Goal: Use online tool/utility

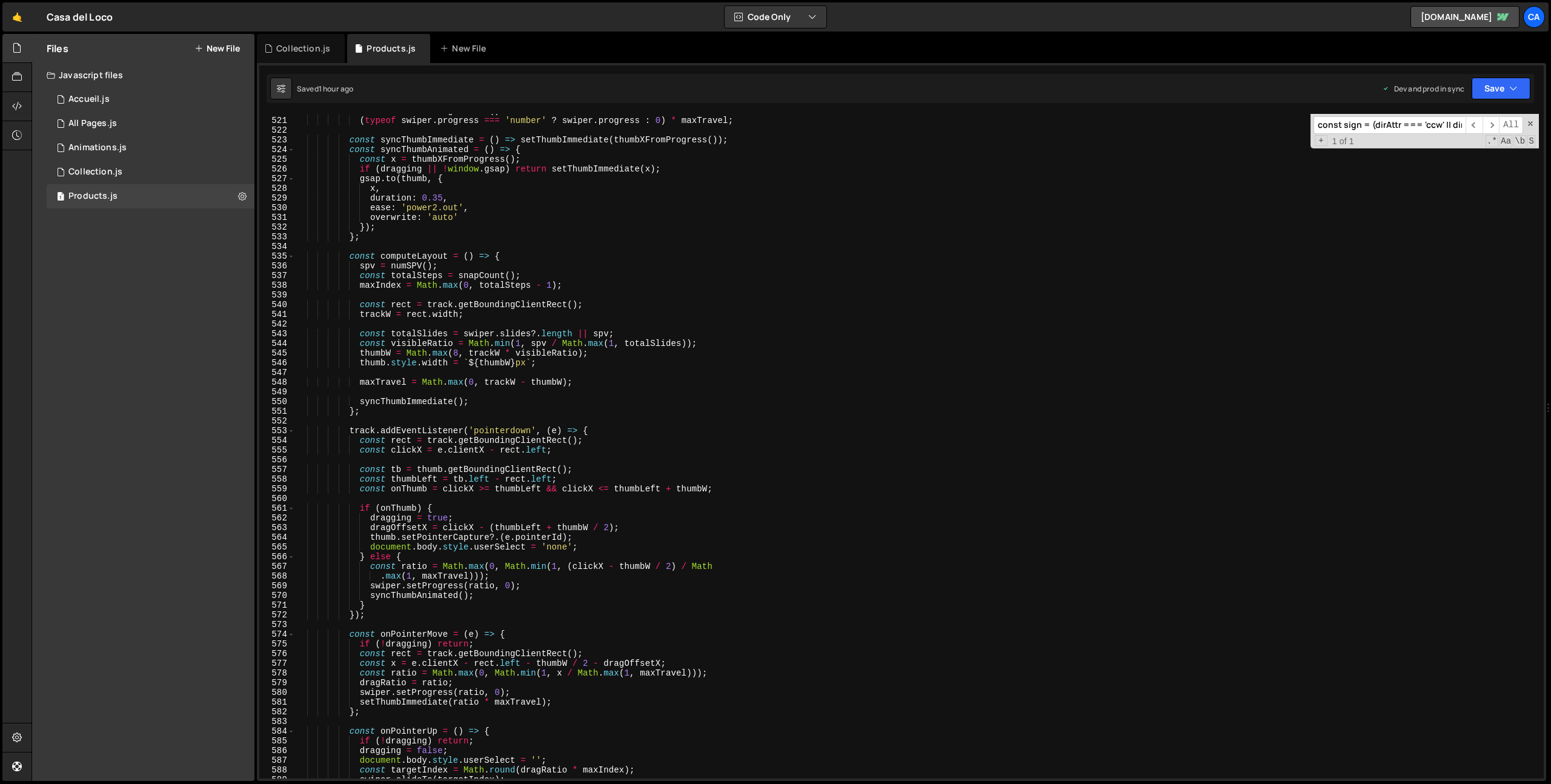
scroll to position [4542, 0]
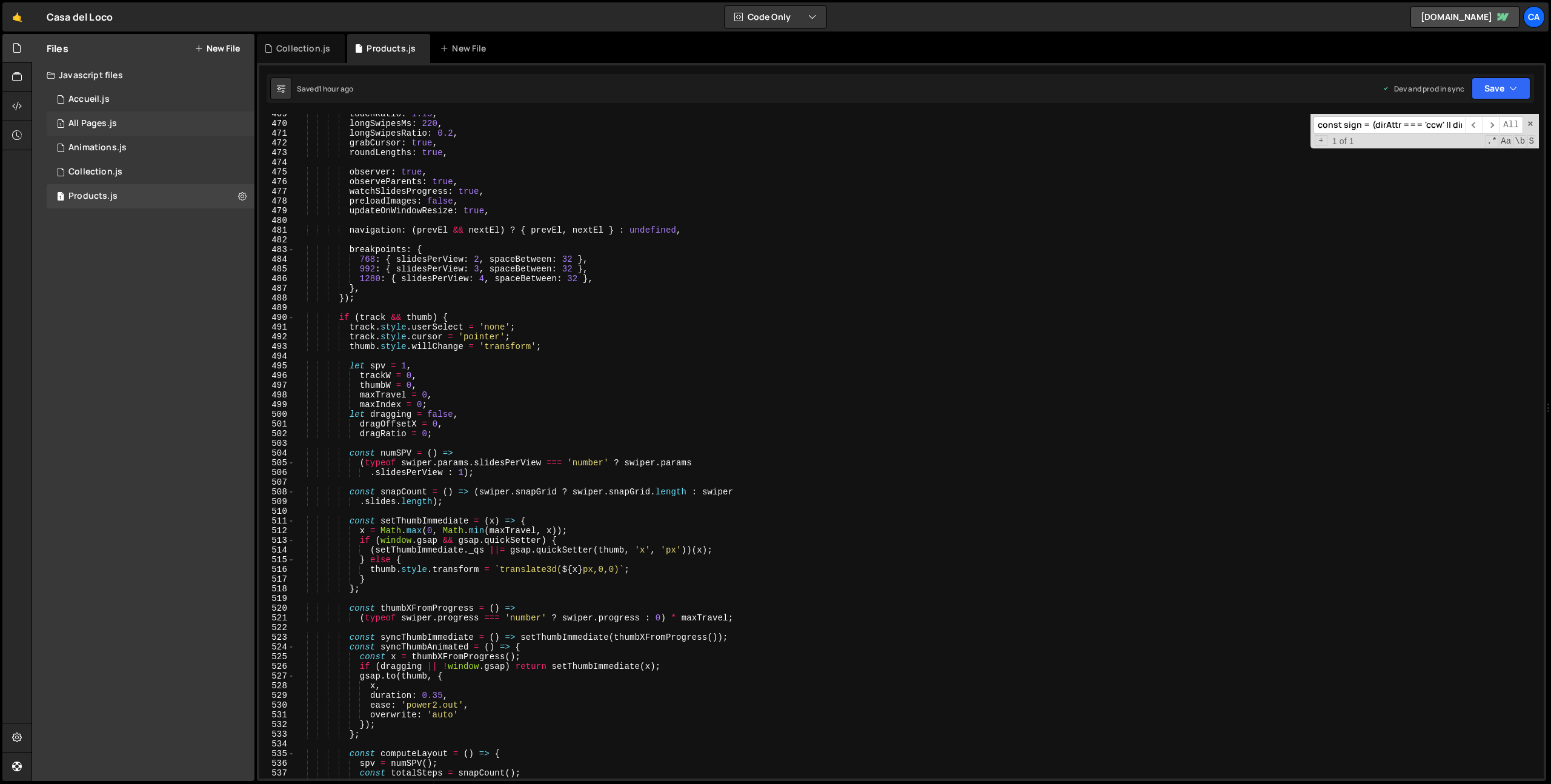
click at [116, 123] on div "1 All Pages.js 0" at bounding box center [150, 123] width 208 height 24
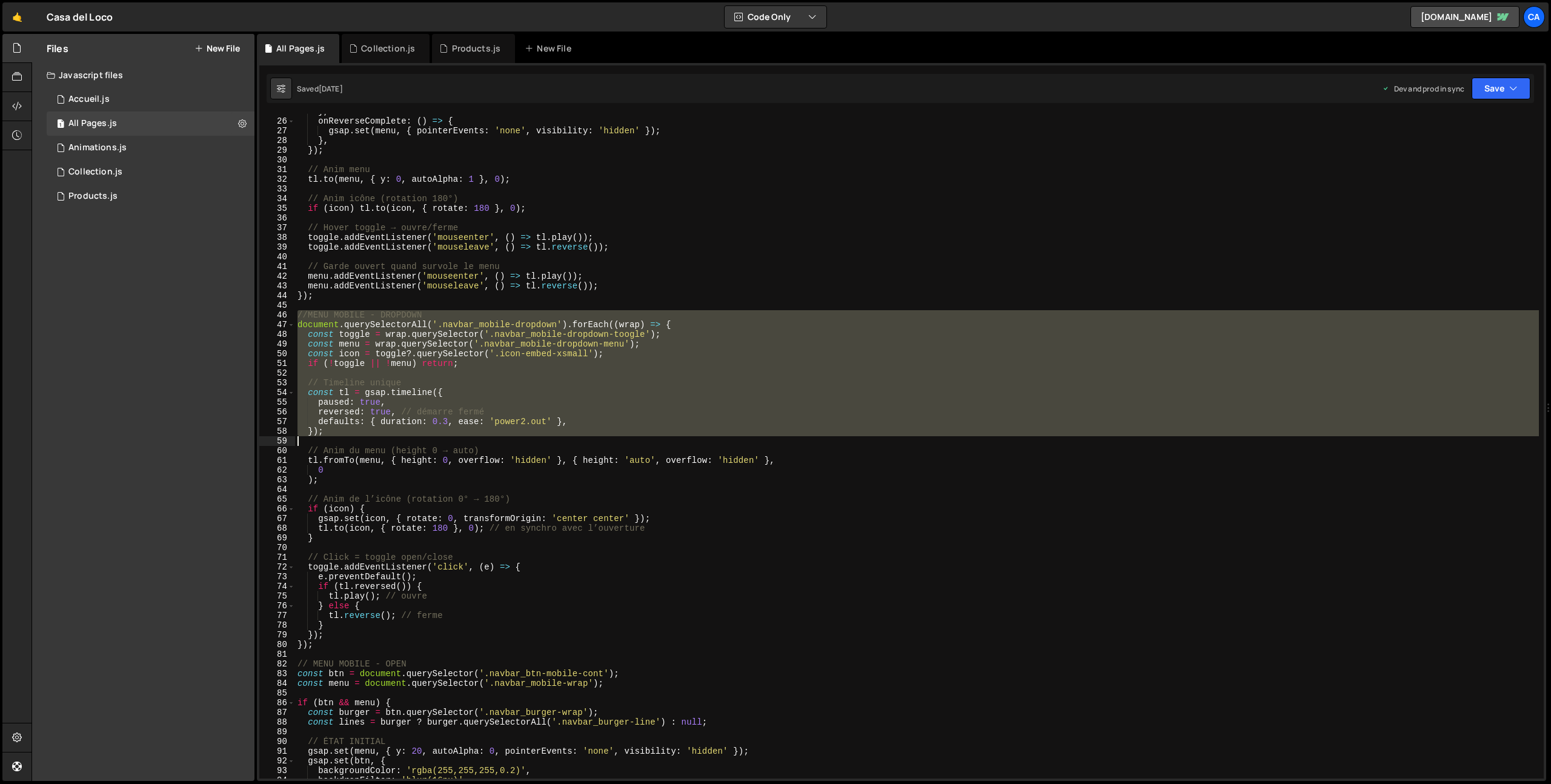
scroll to position [240, 0]
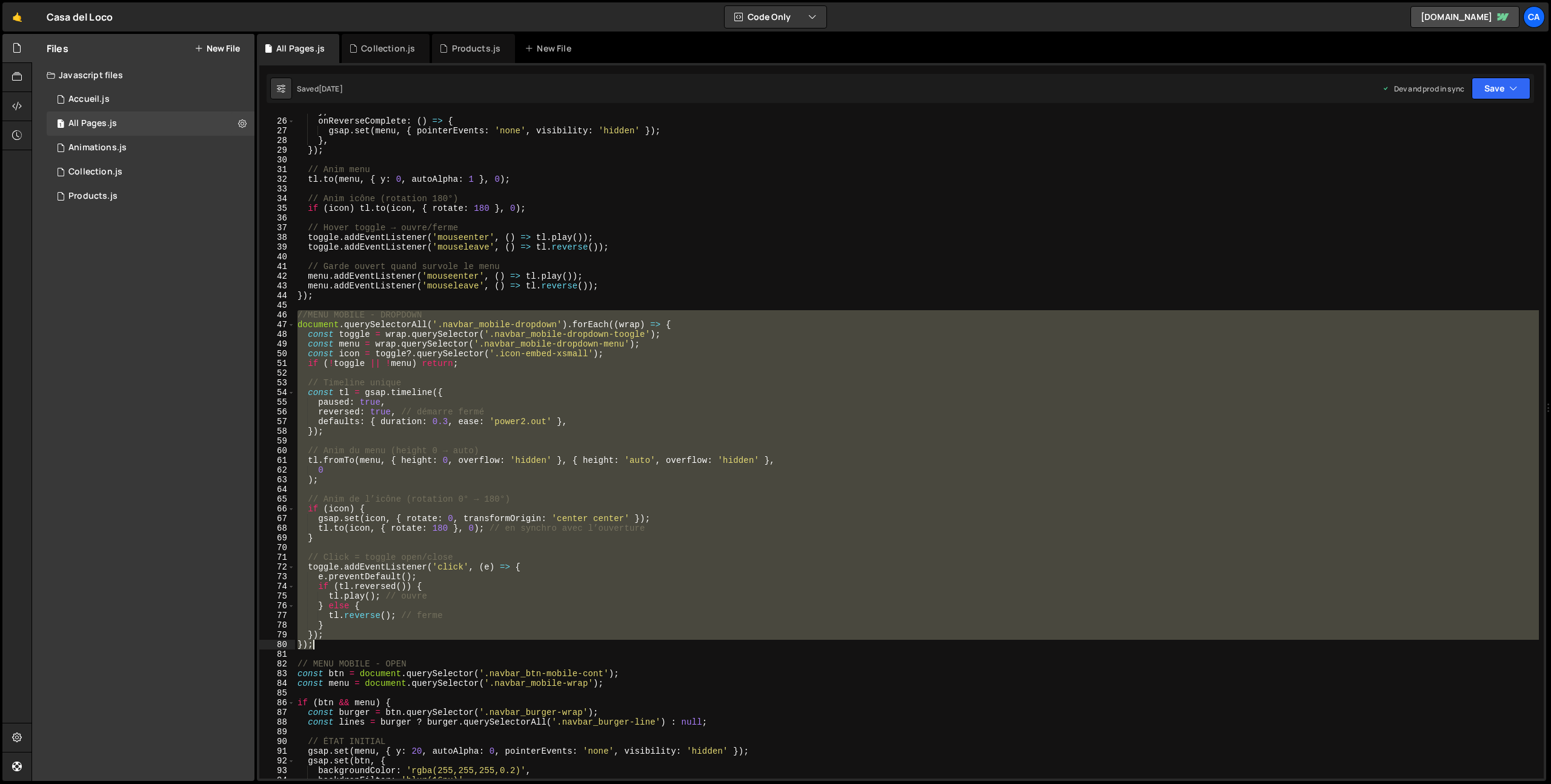
drag, startPoint x: 298, startPoint y: 432, endPoint x: 353, endPoint y: 642, distance: 217.1
click at [353, 642] on div "} , onReverseComplete : ( ) => { gsap . set ( menu , { pointerEvents : 'none' ,…" at bounding box center [917, 449] width 1244 height 684
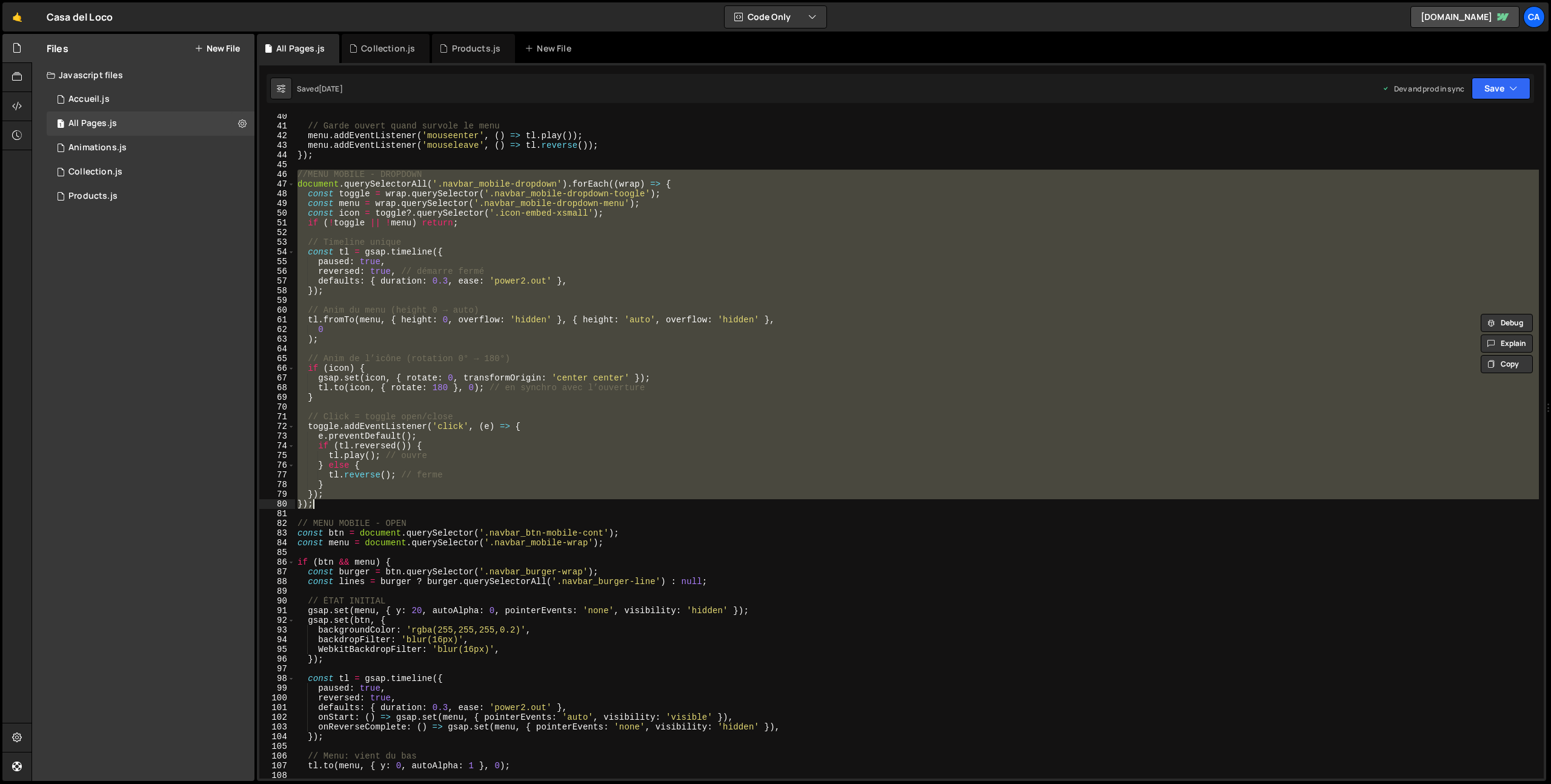
scroll to position [415, 0]
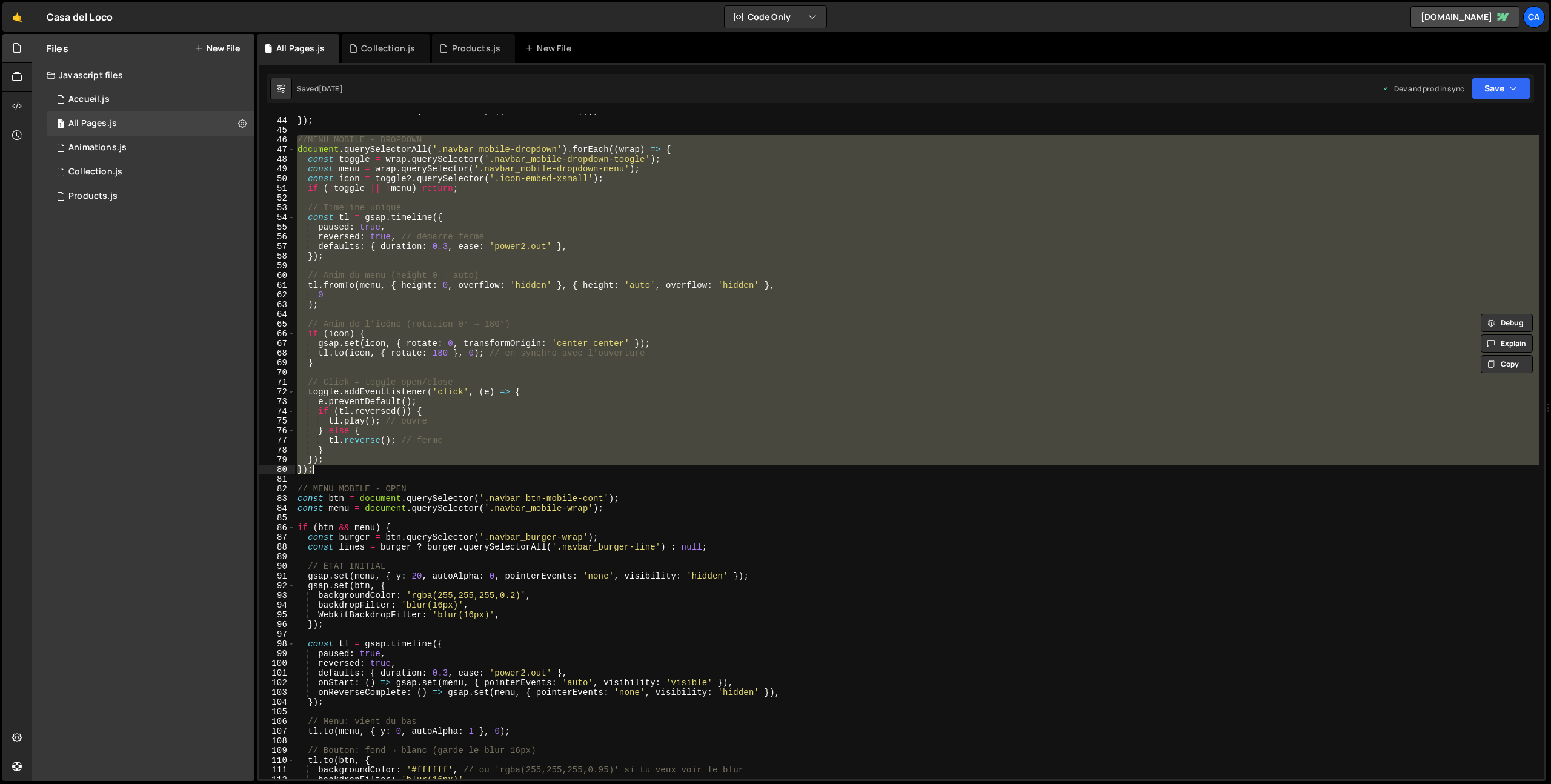
click at [308, 484] on div "menu . addEventListener ( 'mouseleave' , ( ) => tl . reverse ( )) ; }) ; //MENU…" at bounding box center [917, 448] width 1244 height 684
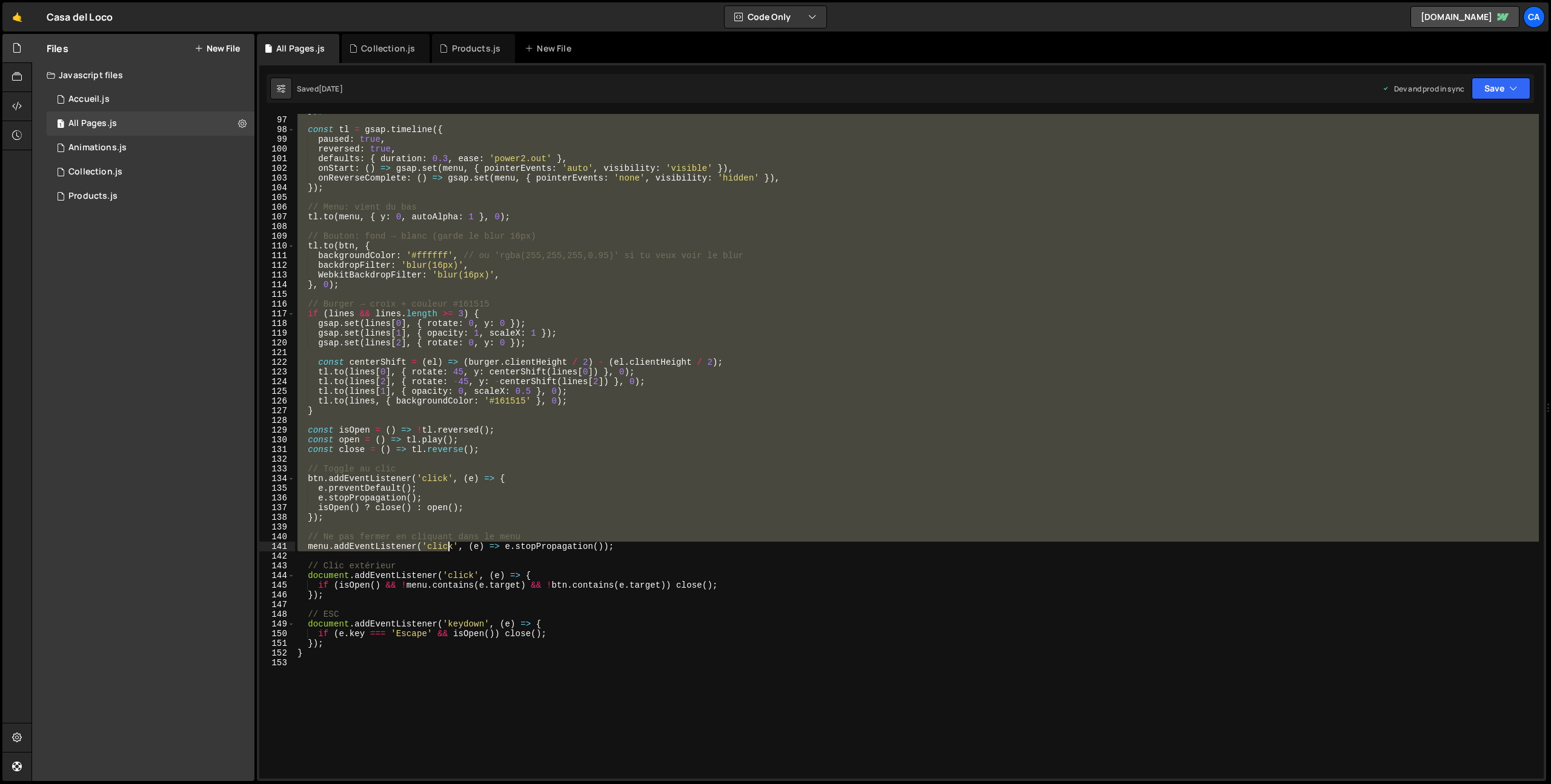
scroll to position [929, 0]
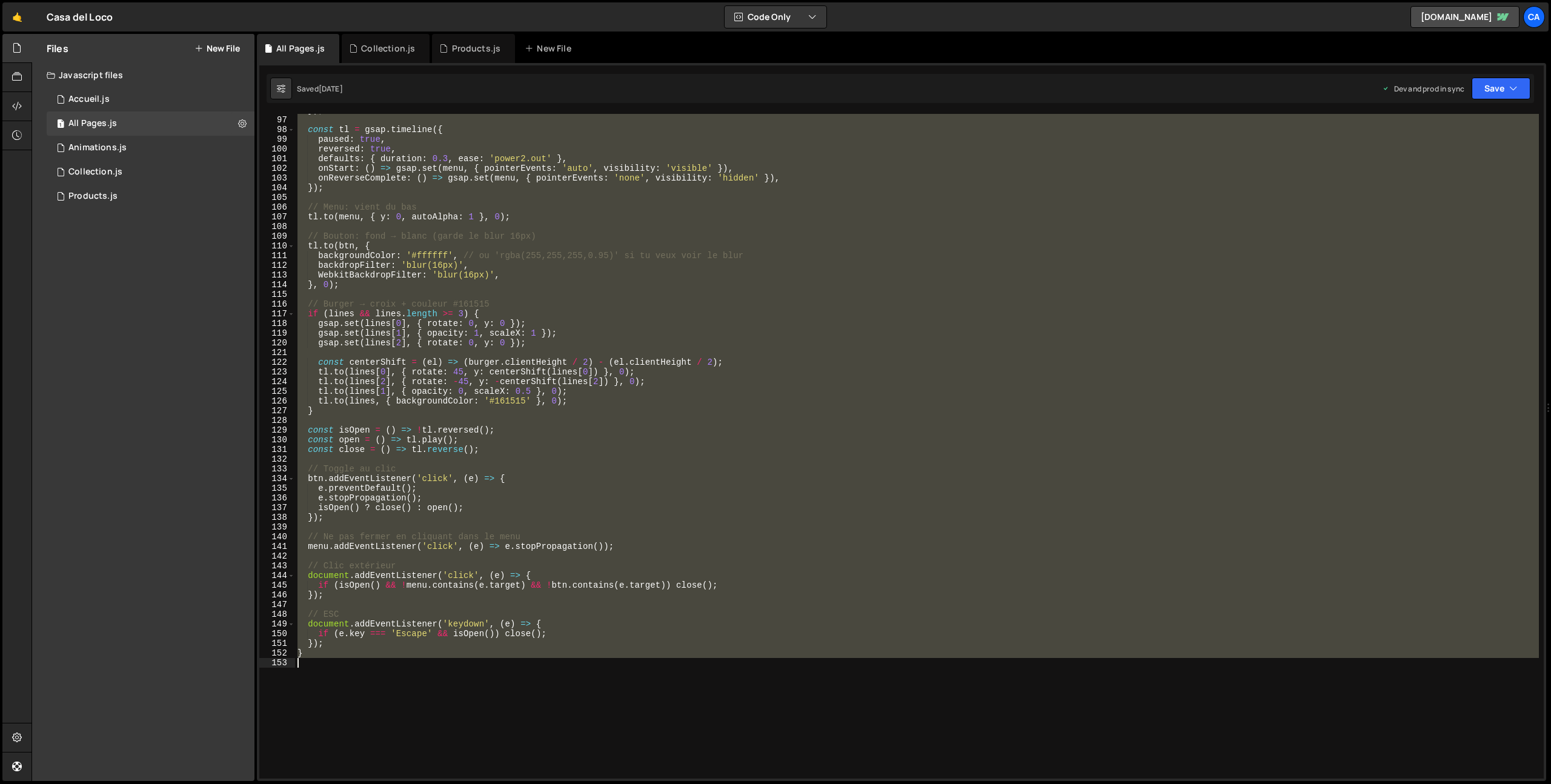
drag, startPoint x: 305, startPoint y: 488, endPoint x: 468, endPoint y: 712, distance: 277.0
click at [468, 712] on div "}) ; const tl = gsap . timeline ({ paused : true , reversed : true , defaults :…" at bounding box center [917, 447] width 1244 height 684
type textarea "}"
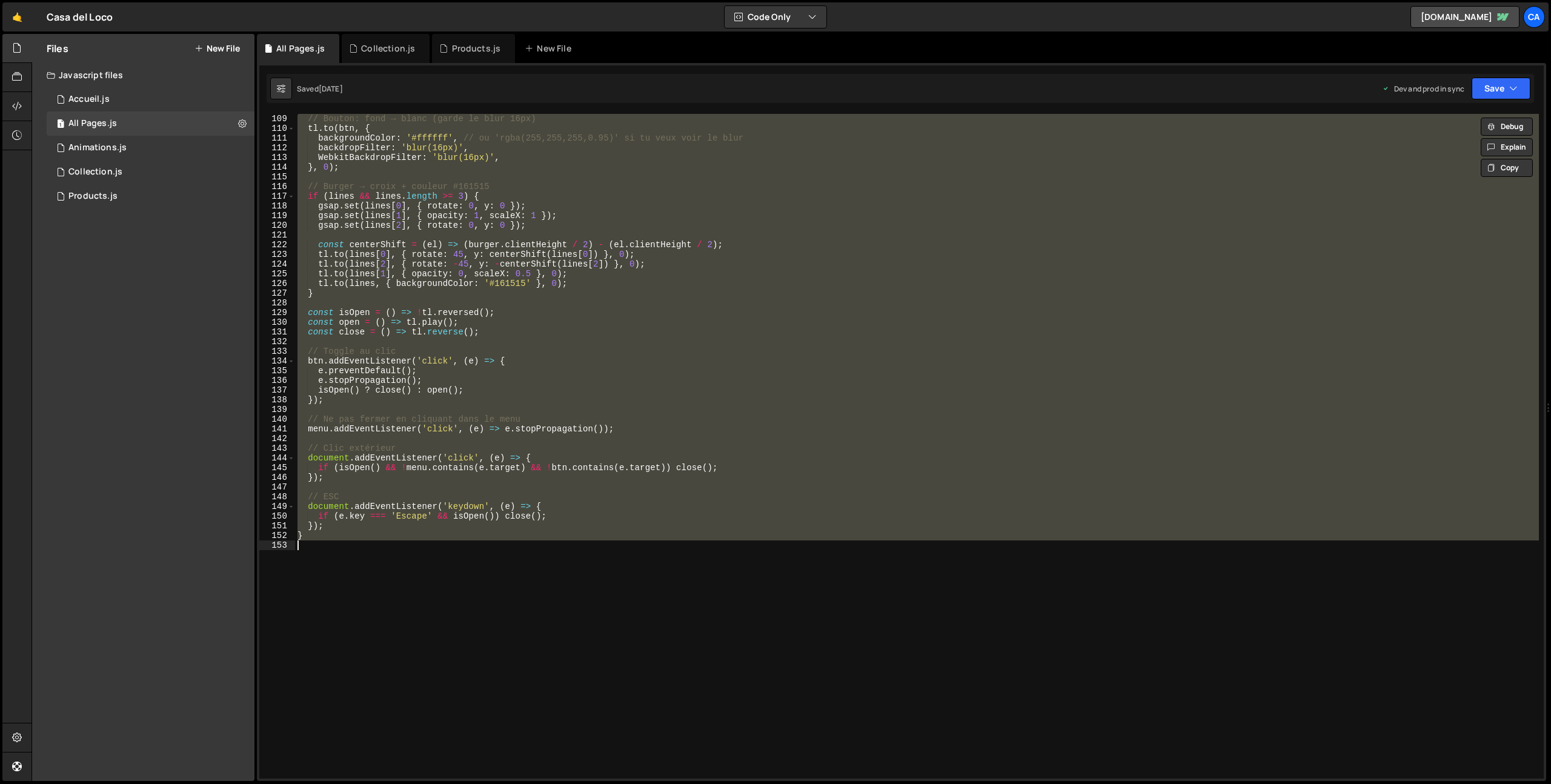
click at [485, 614] on div "// Bouton: fond → blanc (garde le blur 16px) tl . to ( btn , { backgroundColor …" at bounding box center [917, 446] width 1244 height 664
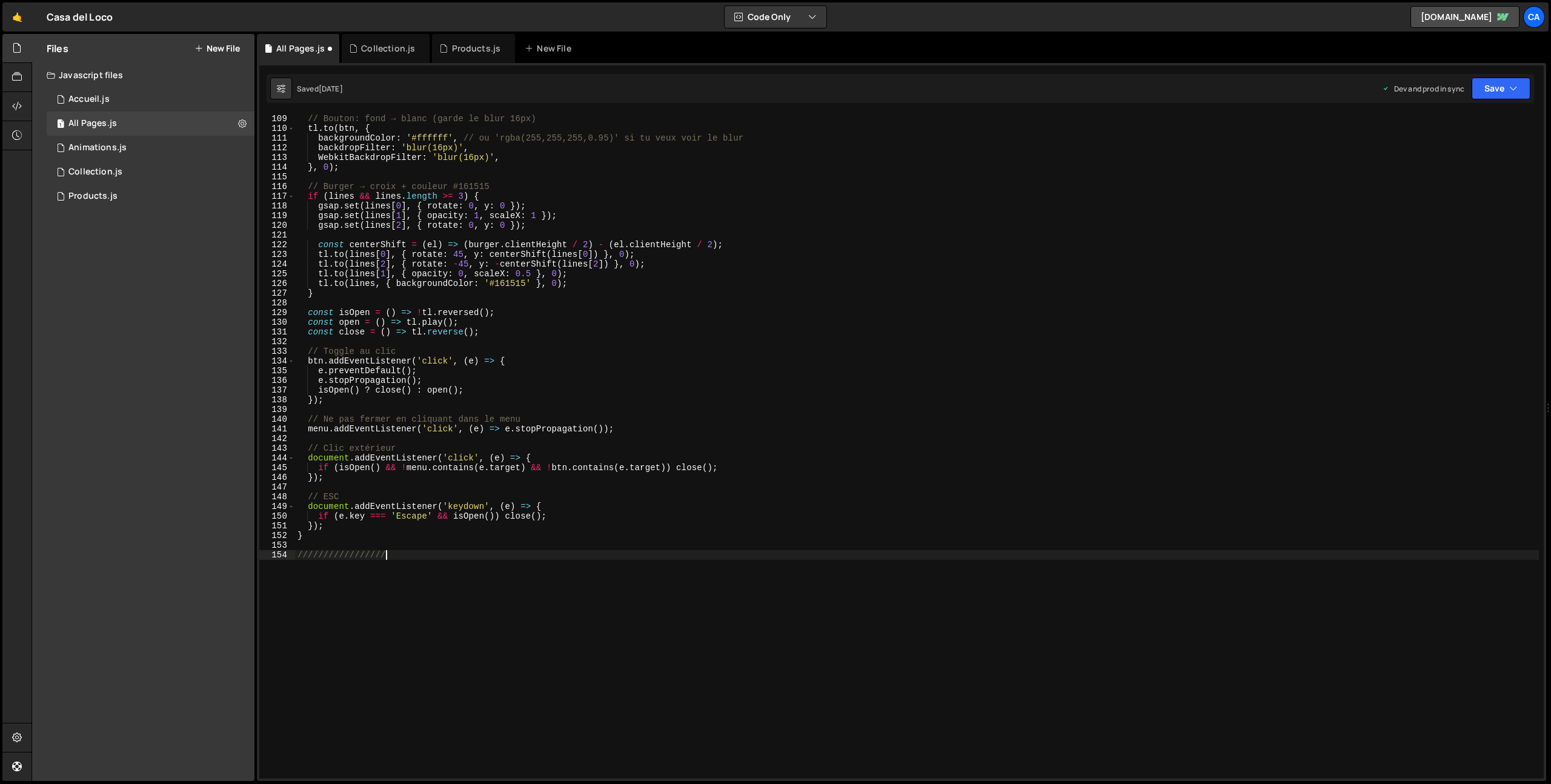
type textarea "///////////////////"
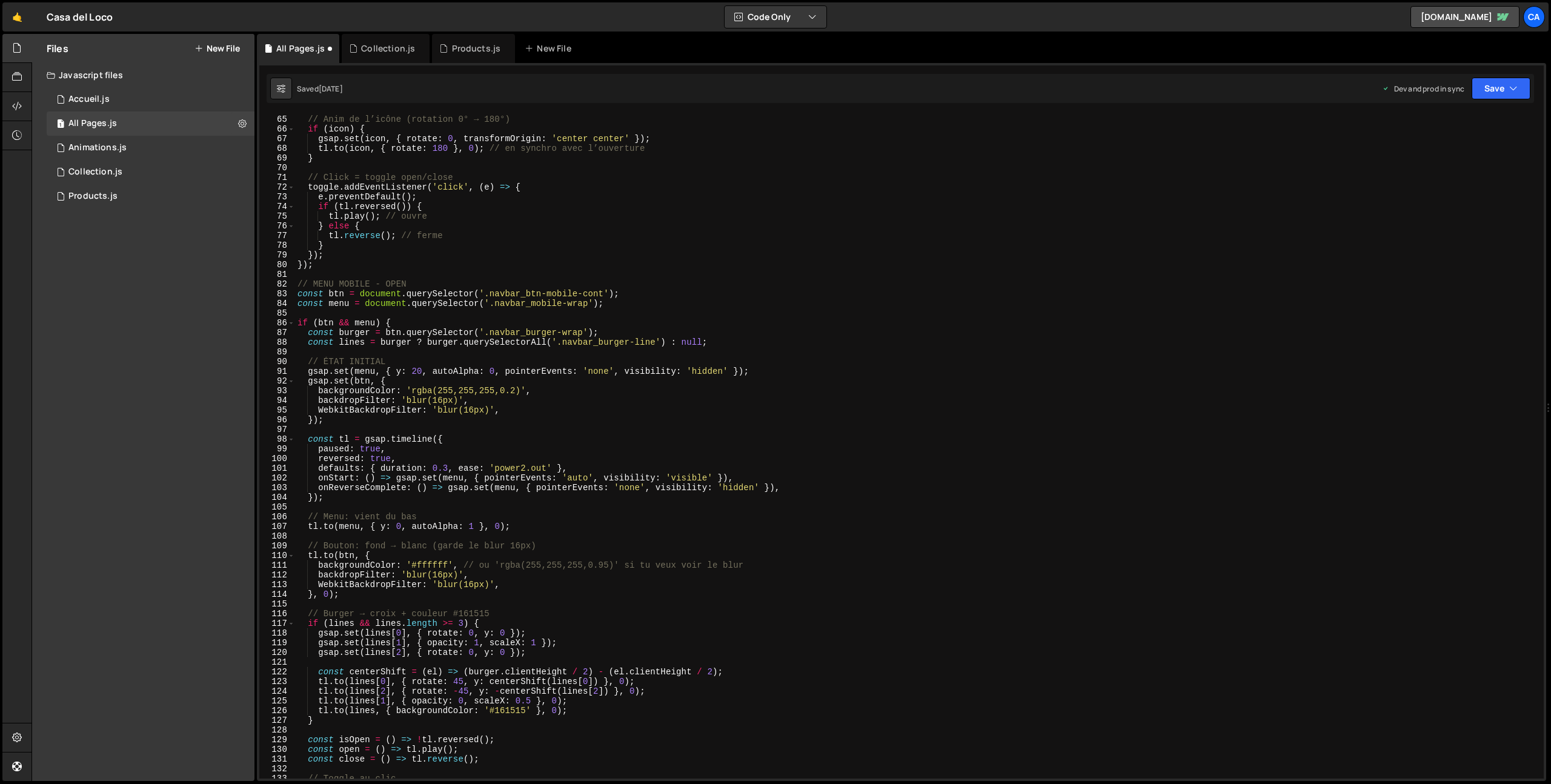
scroll to position [624, 0]
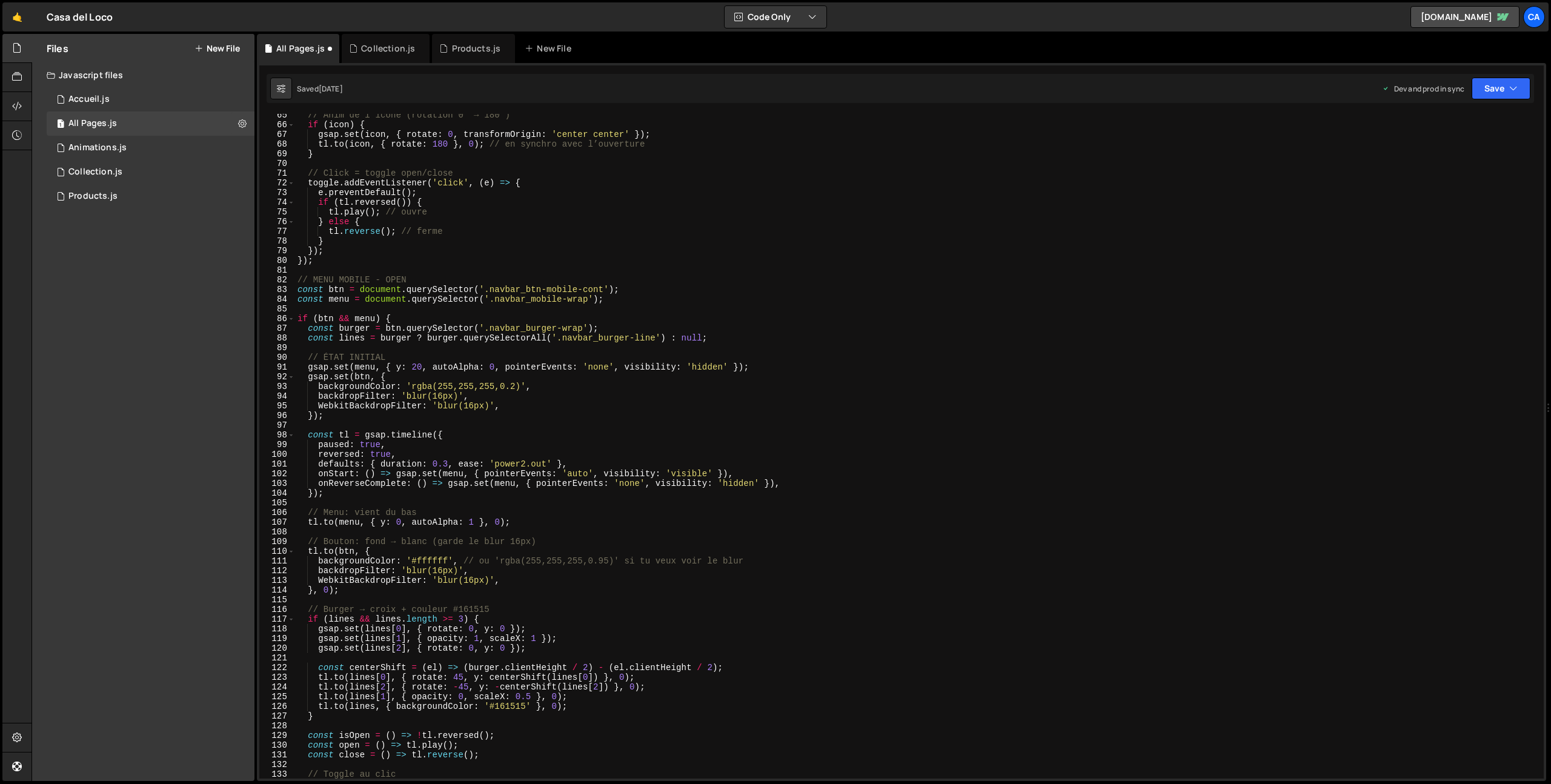
click at [510, 460] on div "// Anim de l’icône (rotation 0° → 180°) if ( icon ) { gsap . set ( icon , { rot…" at bounding box center [917, 452] width 1244 height 684
type textarea "defaults: { duration: 0.3, ease: 'power2.out' },"
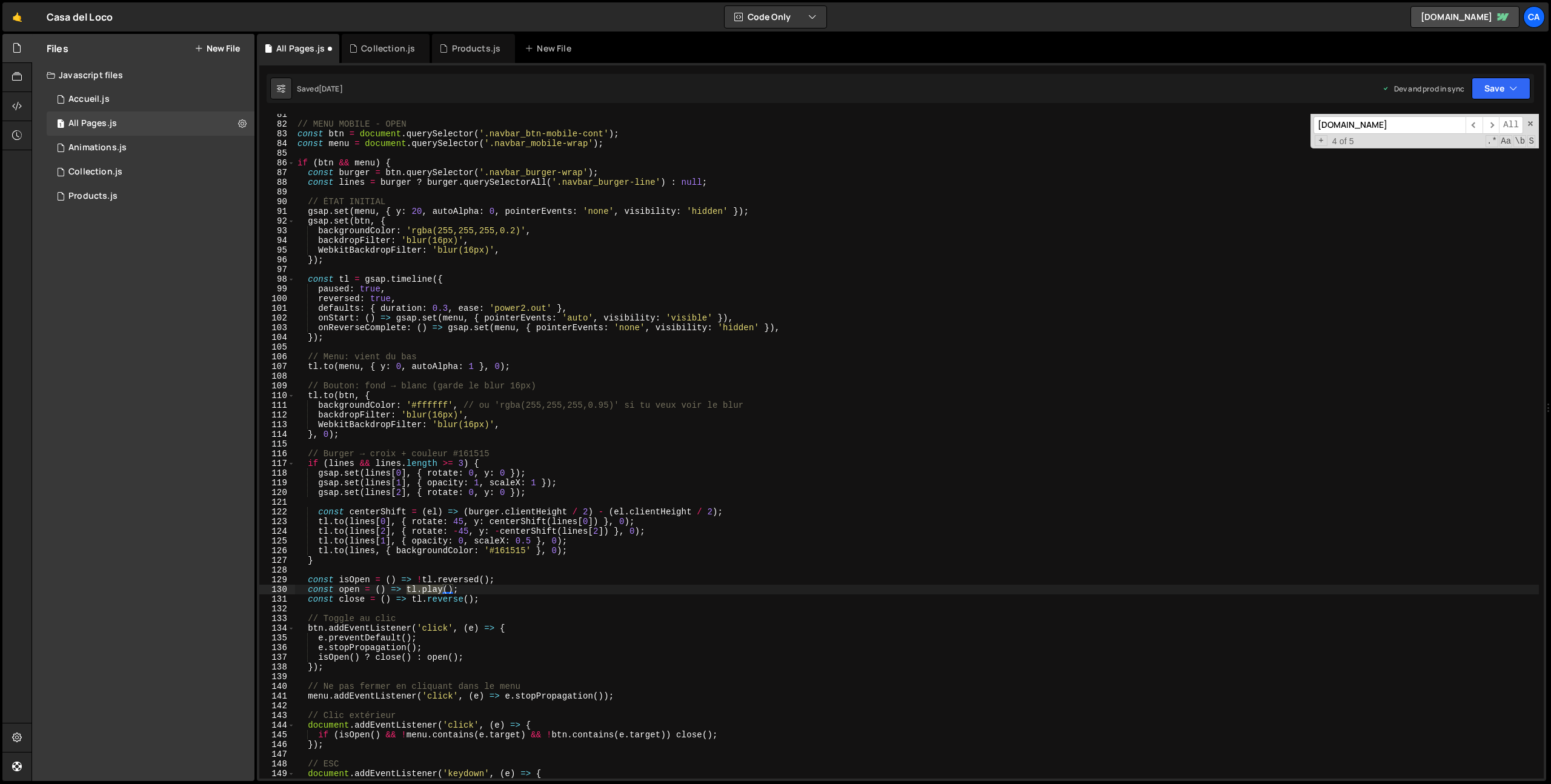
scroll to position [825, 0]
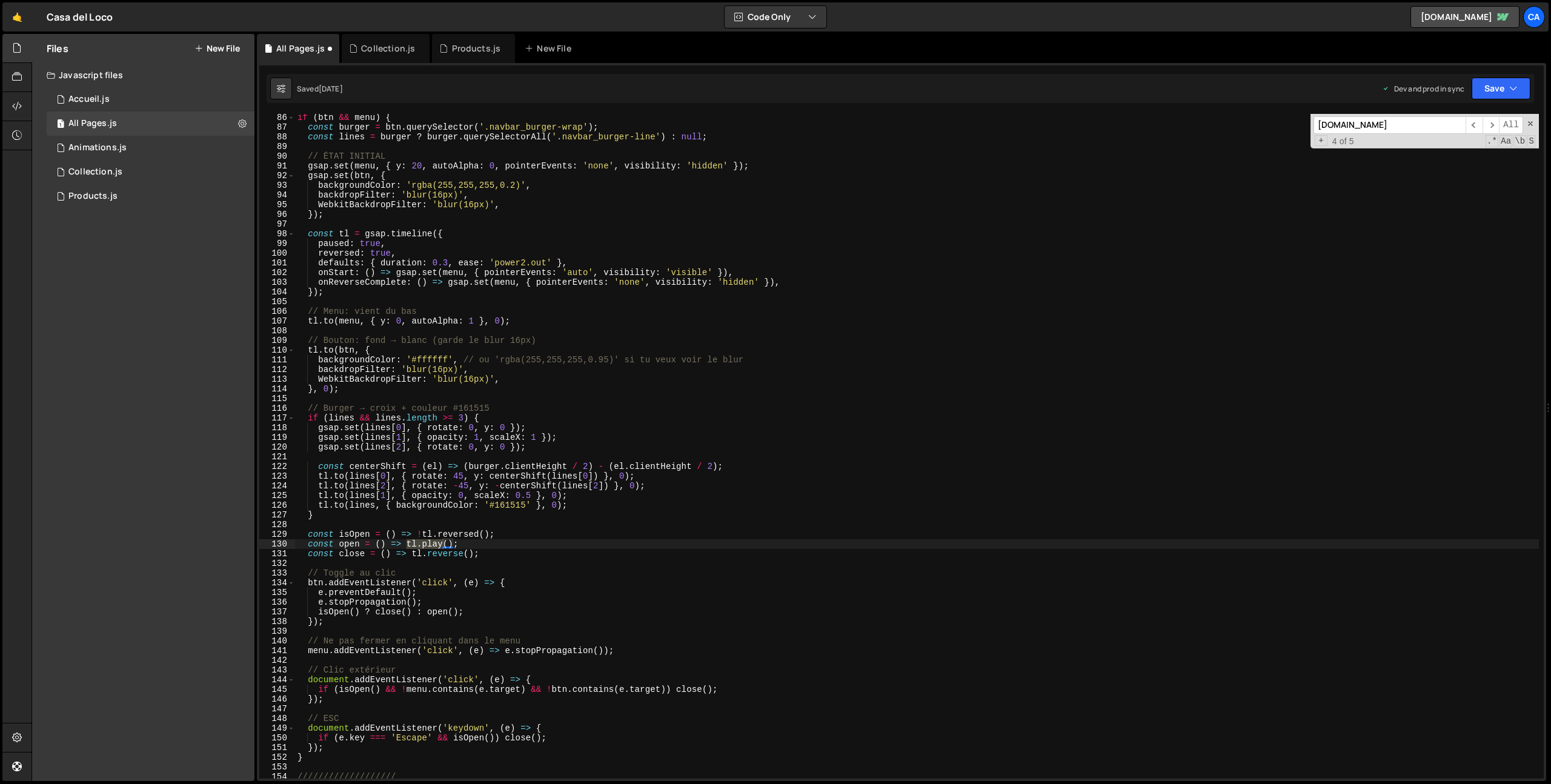
type input "[DOMAIN_NAME]"
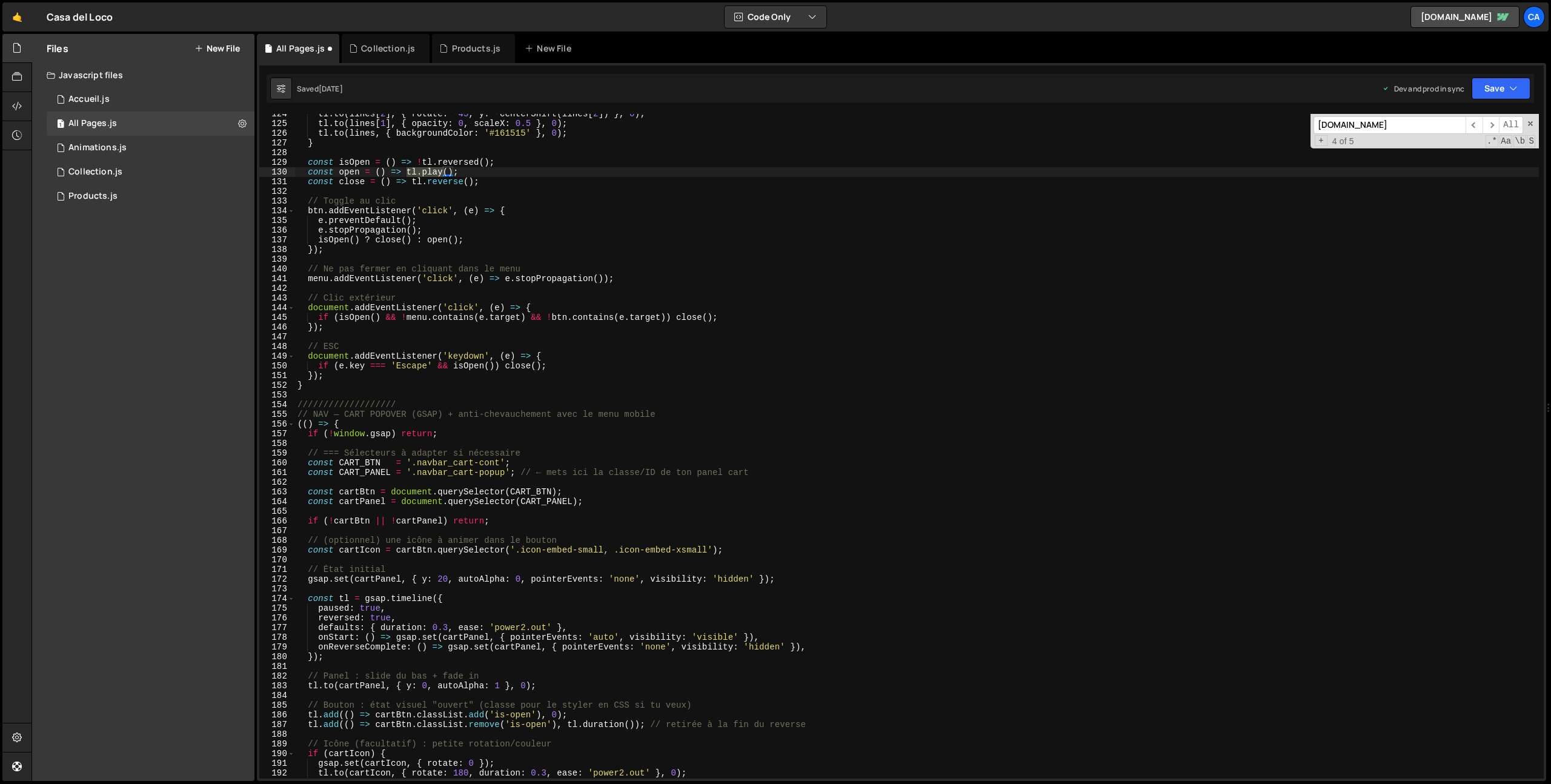
scroll to position [1446, 0]
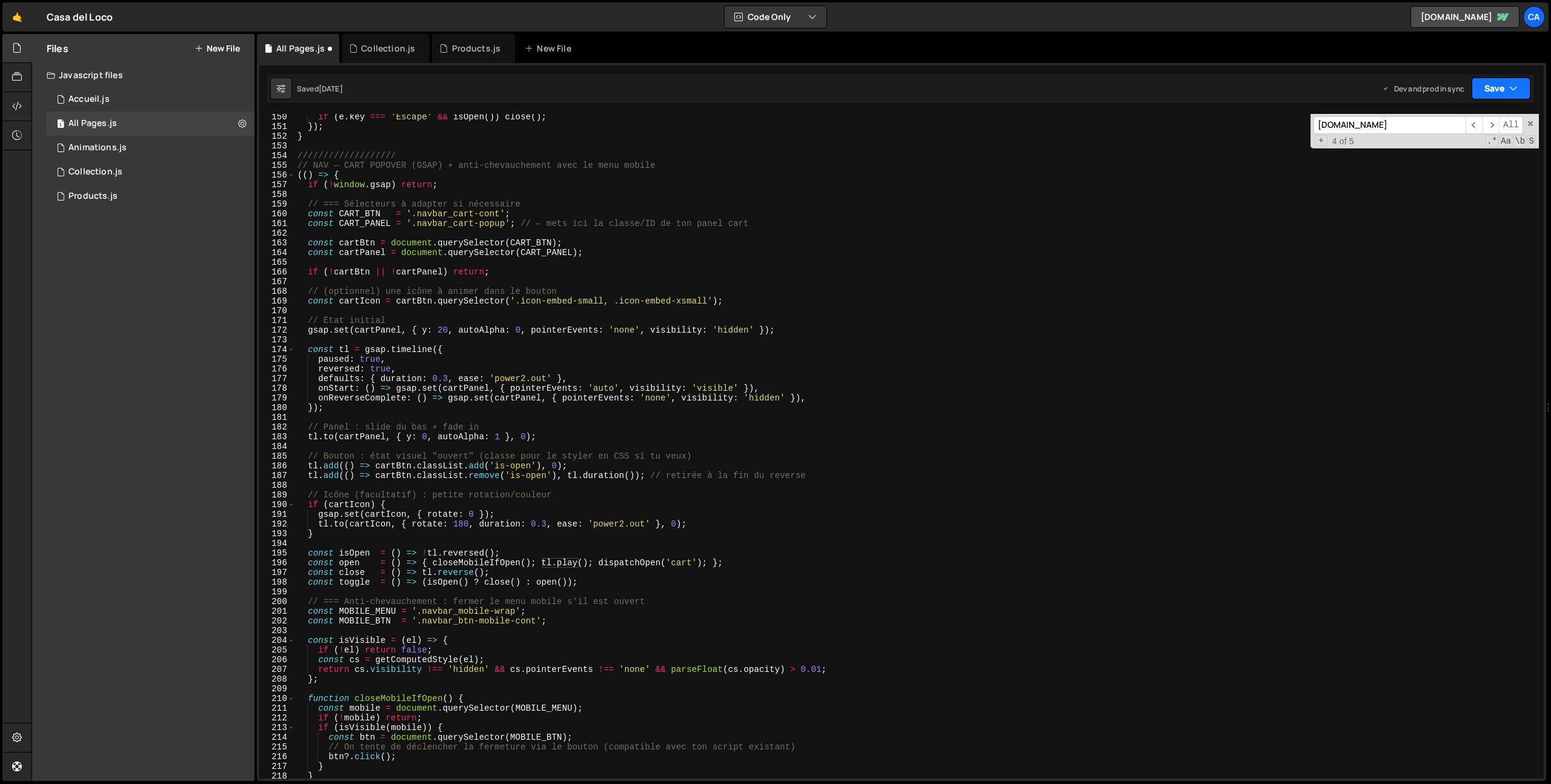
click at [1520, 83] on button "Save" at bounding box center [1501, 89] width 59 height 22
click at [1417, 166] on div "Saved [DATE]" at bounding box center [1461, 171] width 126 height 14
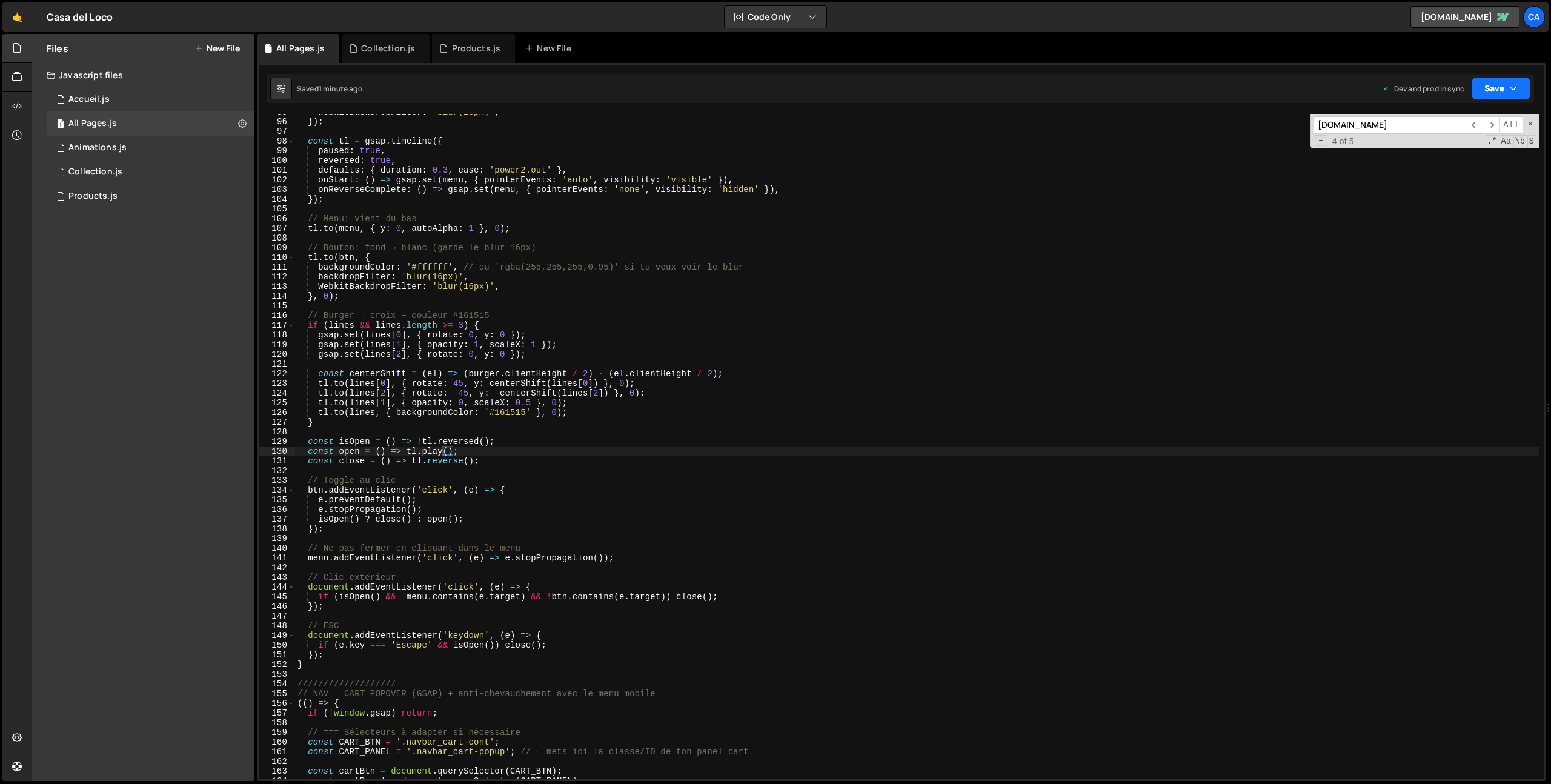
click at [1525, 90] on button "Save" at bounding box center [1501, 89] width 59 height 22
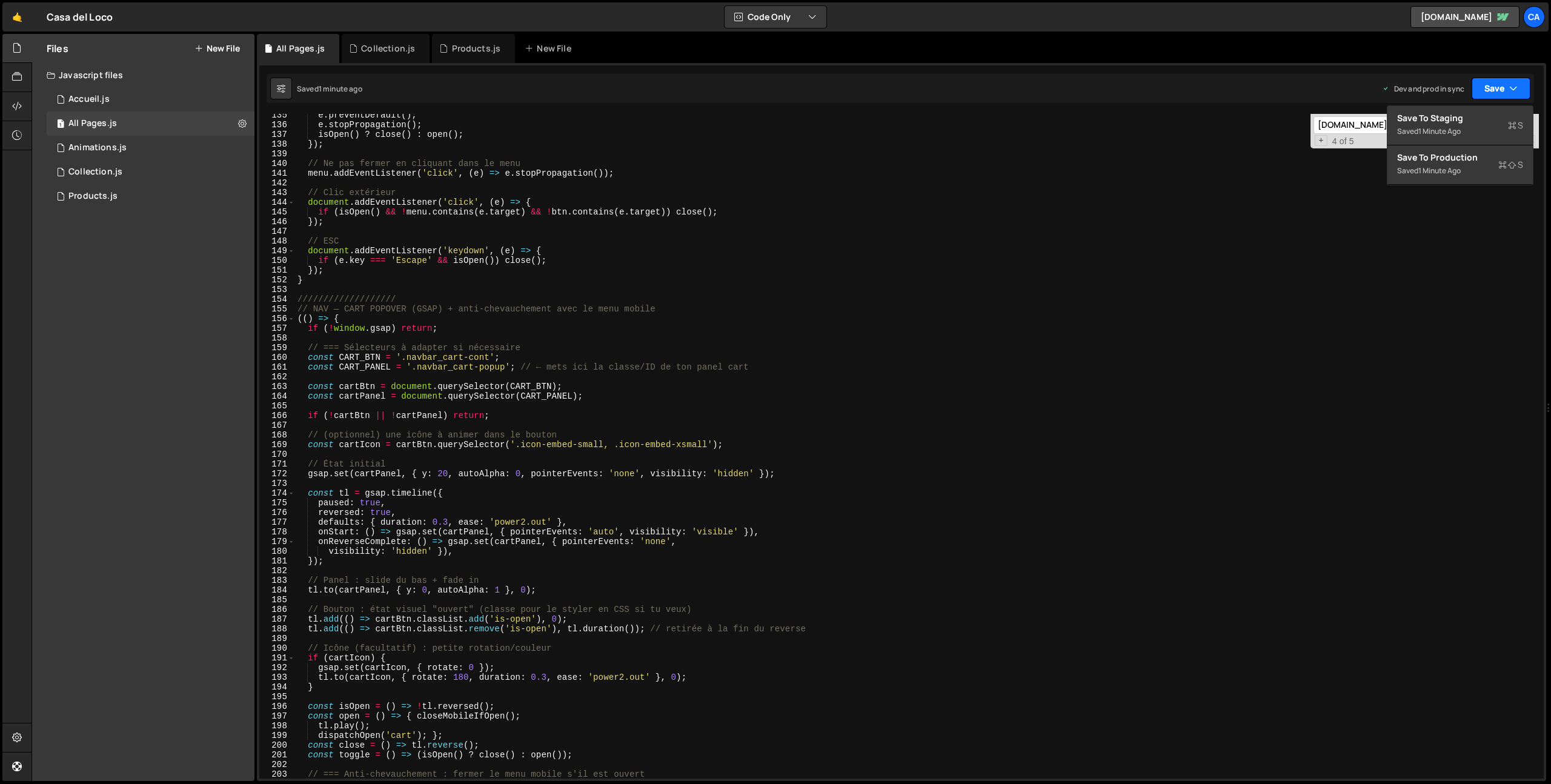
scroll to position [1302, 0]
click at [429, 368] on div "e . preventDefault ( ) ; e . stopPropagation ( ) ; isOpen ( ) ? close ( ) : ope…" at bounding box center [917, 452] width 1244 height 684
drag, startPoint x: 429, startPoint y: 368, endPoint x: 484, endPoint y: 368, distance: 55.0
click at [484, 368] on div "e . preventDefault ( ) ; e . stopPropagation ( ) ; isOpen ( ) ? close ( ) : ope…" at bounding box center [917, 452] width 1244 height 684
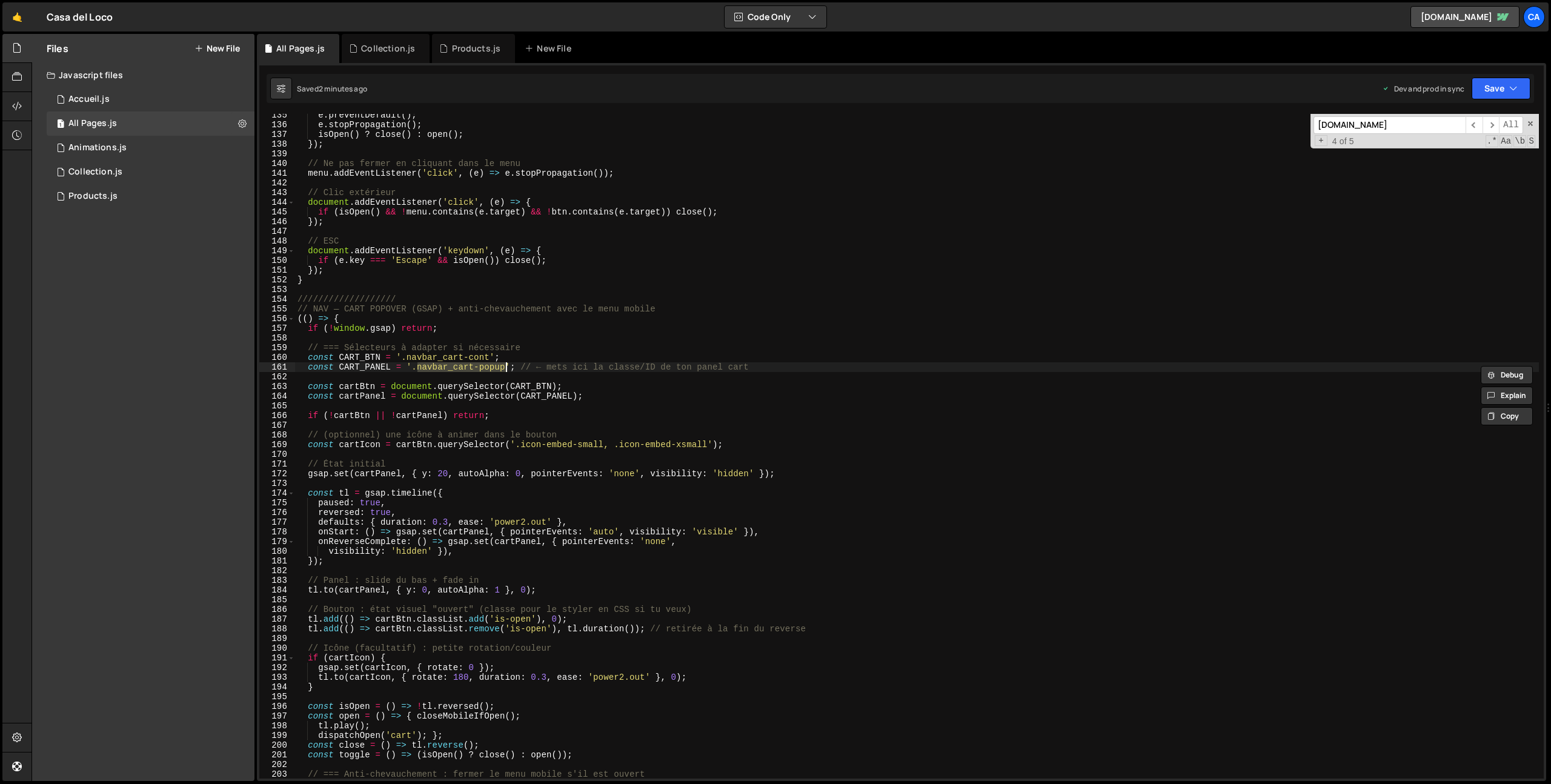
paste textarea "mini-cart-com"
click at [1504, 87] on button "Save" at bounding box center [1501, 89] width 59 height 22
click at [1464, 171] on div "2 minutes ago" at bounding box center [1442, 170] width 47 height 10
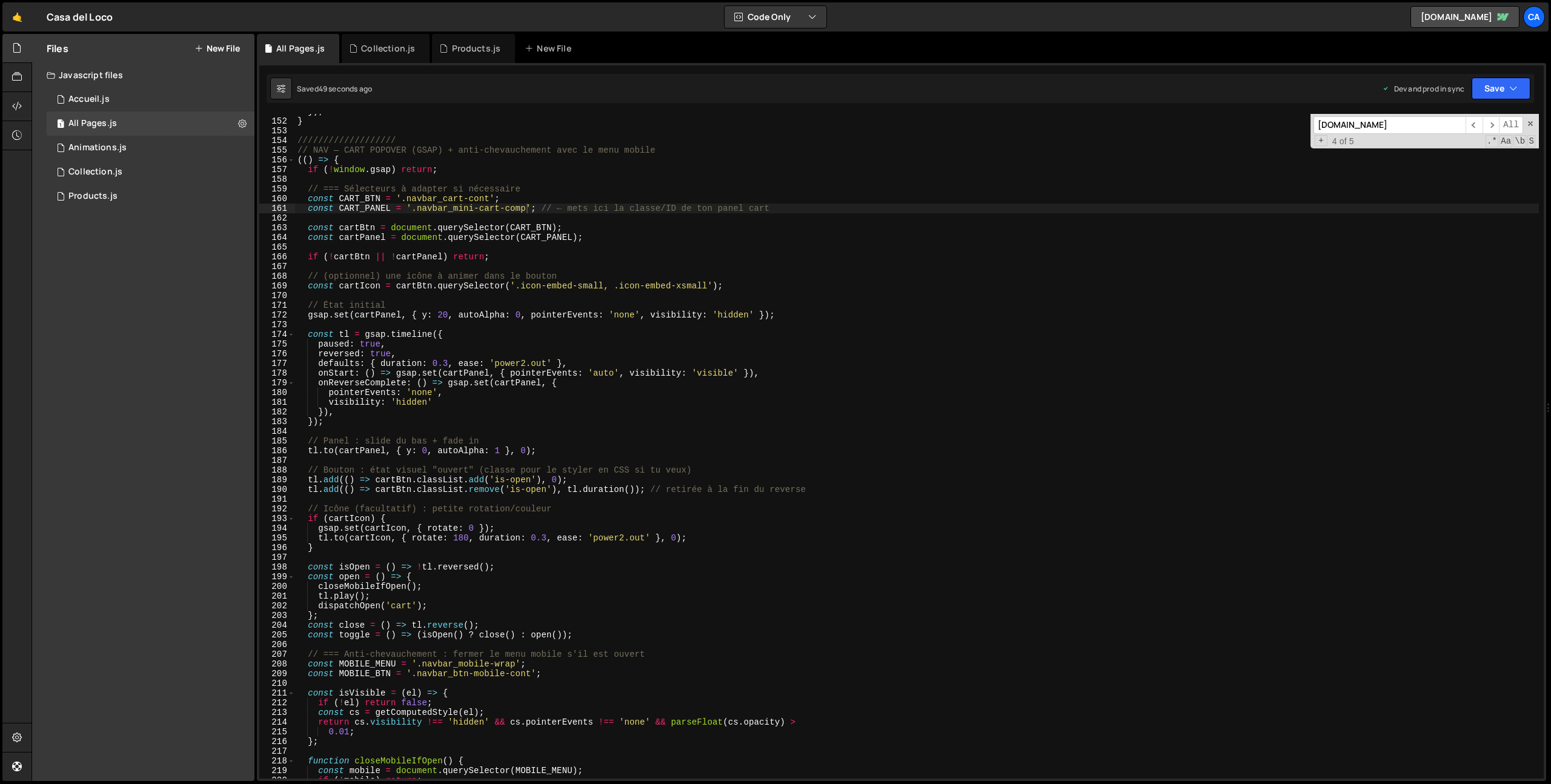
scroll to position [1508, 0]
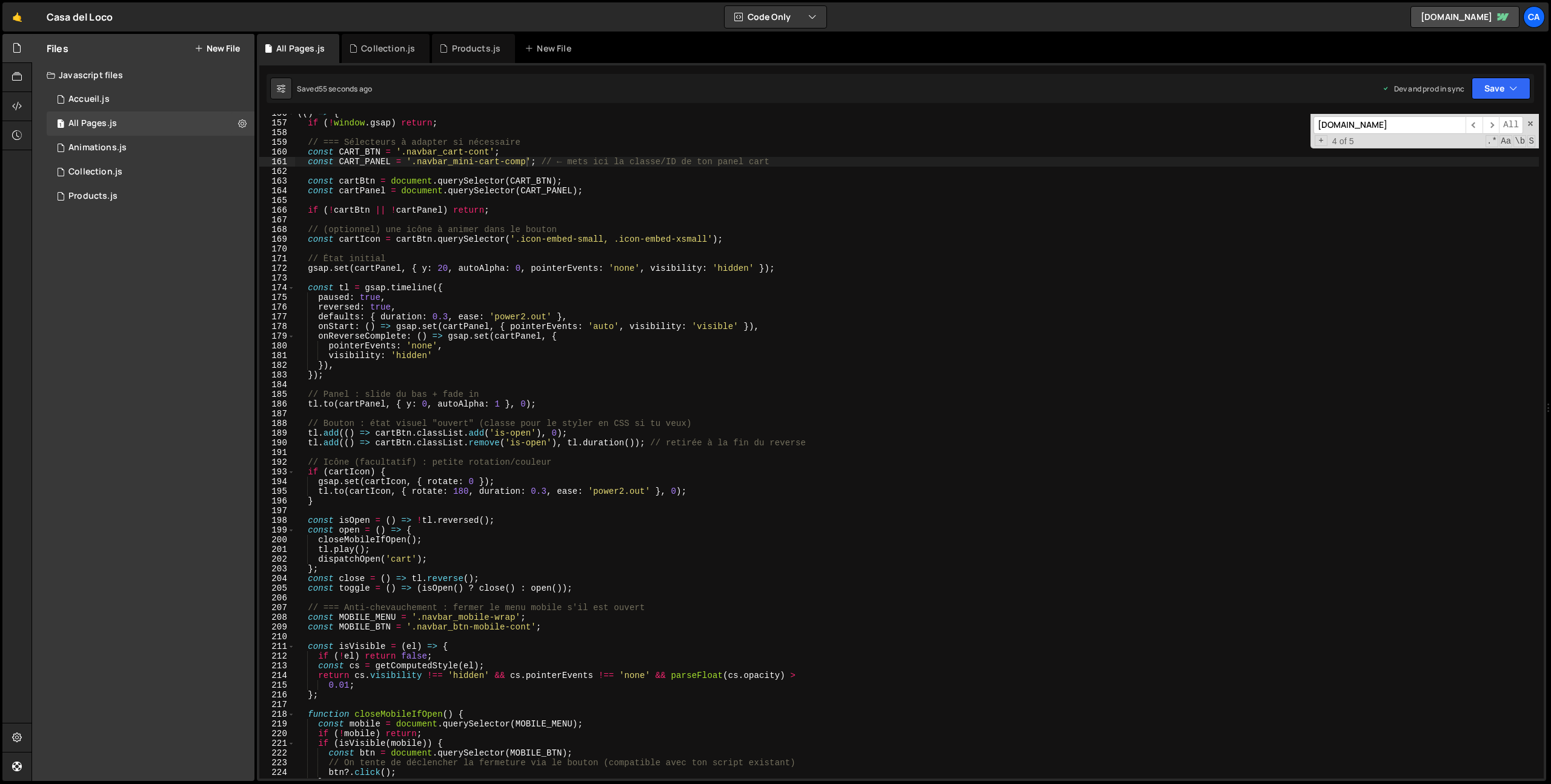
click at [458, 490] on div "(( ) => { if ( ! window . gsap ) return ; // === Sélecteurs à adapter si nécess…" at bounding box center [917, 451] width 1244 height 684
click at [457, 474] on div "(( ) => { if ( ! window . gsap ) return ; // === Sélecteurs à adapter si nécess…" at bounding box center [917, 451] width 1244 height 684
click at [1481, 86] on button "Save" at bounding box center [1501, 89] width 59 height 22
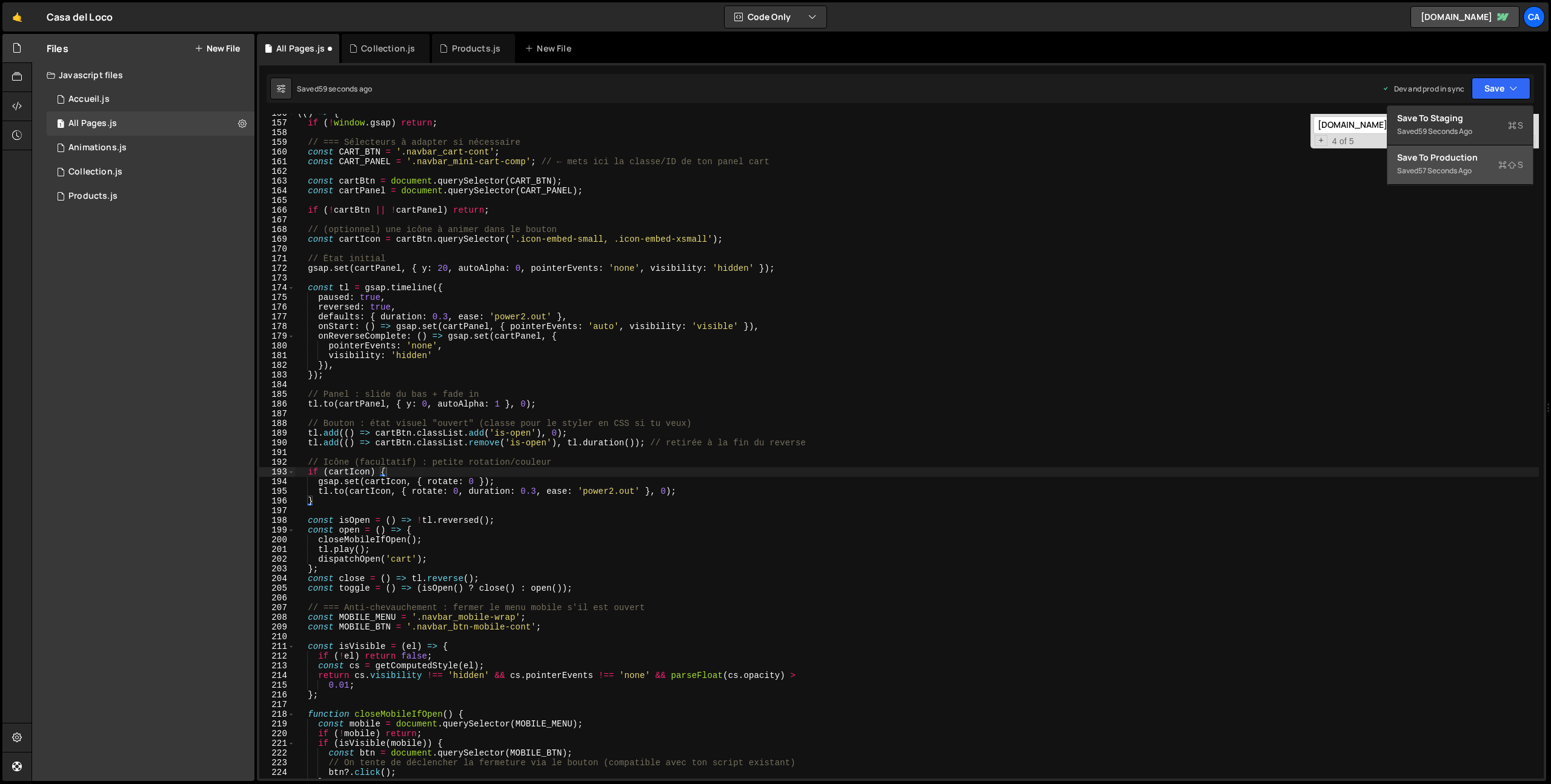
click at [1419, 167] on div "Saved 57 seconds ago" at bounding box center [1461, 171] width 126 height 14
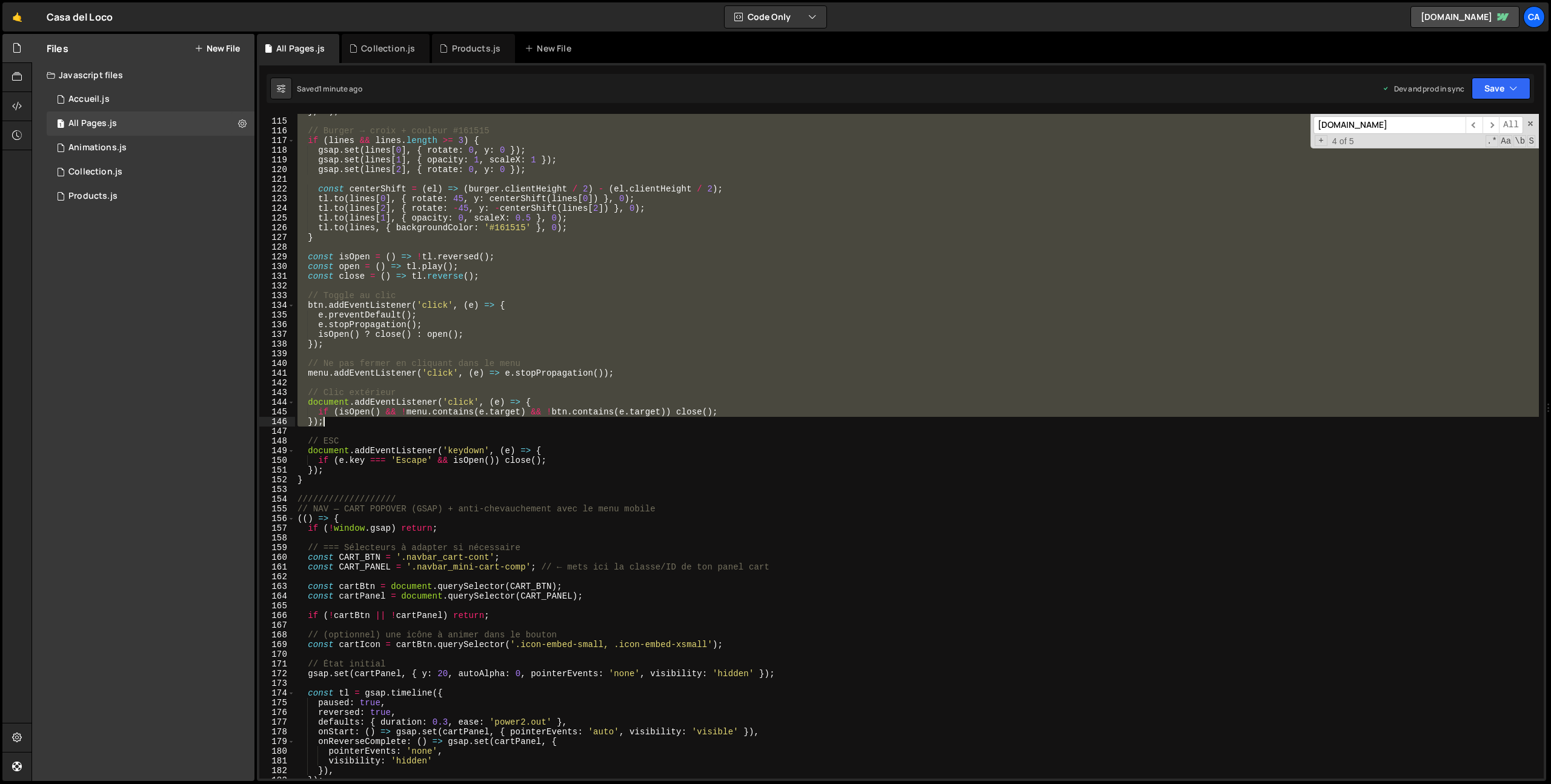
scroll to position [1216, 0]
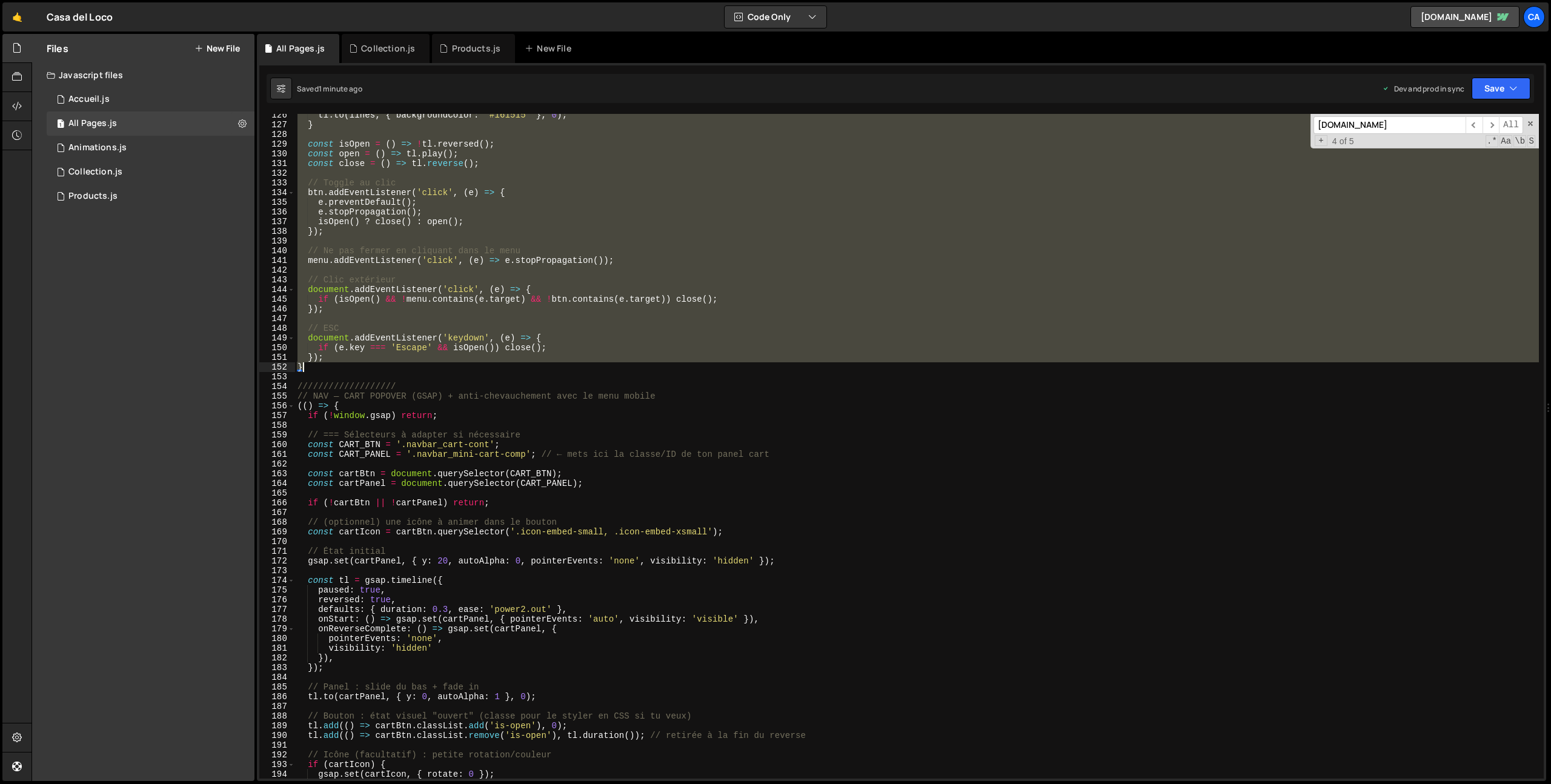
drag, startPoint x: 297, startPoint y: 274, endPoint x: 569, endPoint y: 368, distance: 287.8
click at [569, 368] on div "tl . to ( lines , { backgroundColor : '#161515' } , 0 ) ; } const isOpen = ( ) …" at bounding box center [917, 452] width 1244 height 684
type textarea "}); }"
paste textarea
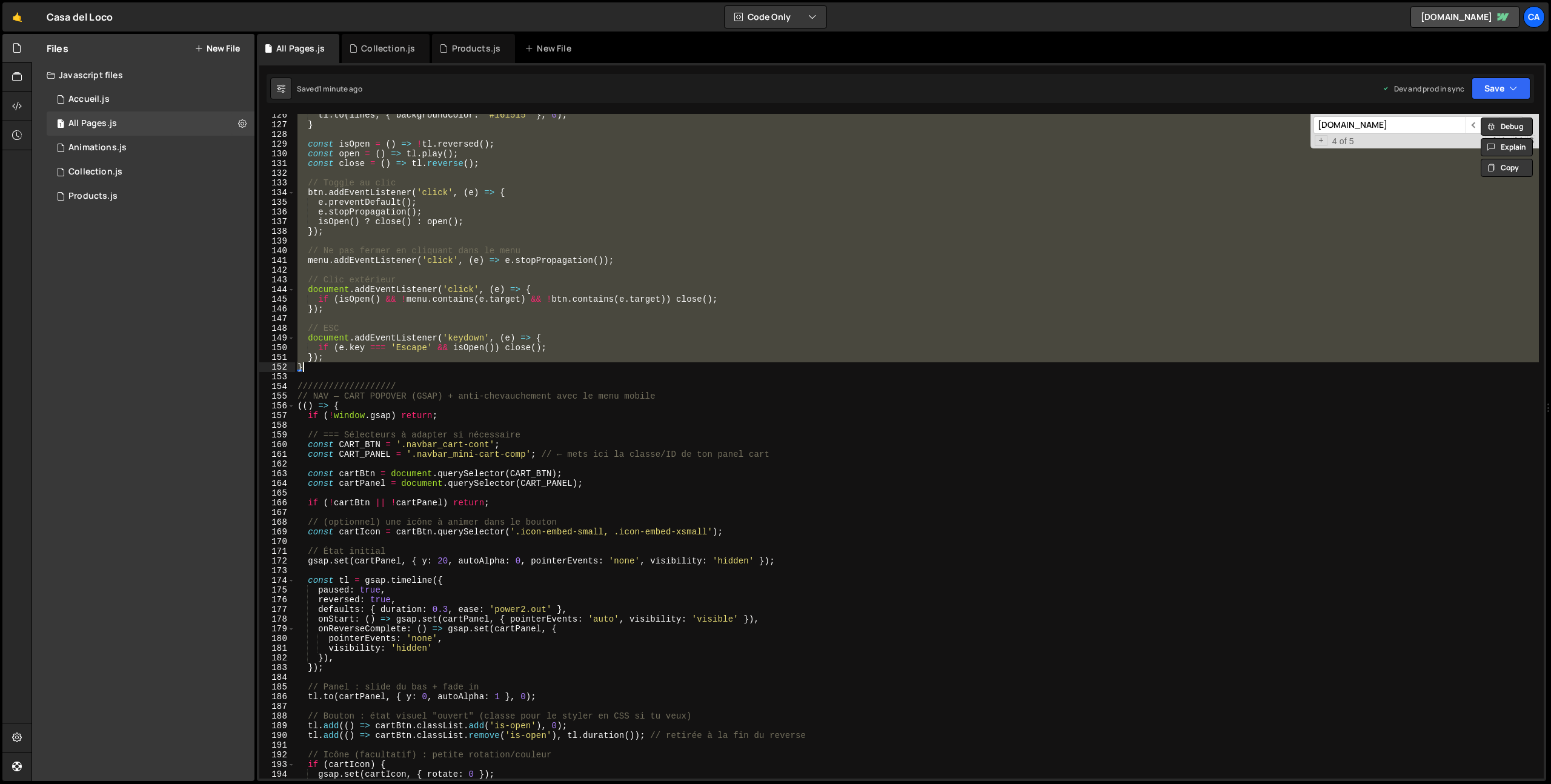
scroll to position [0, 0]
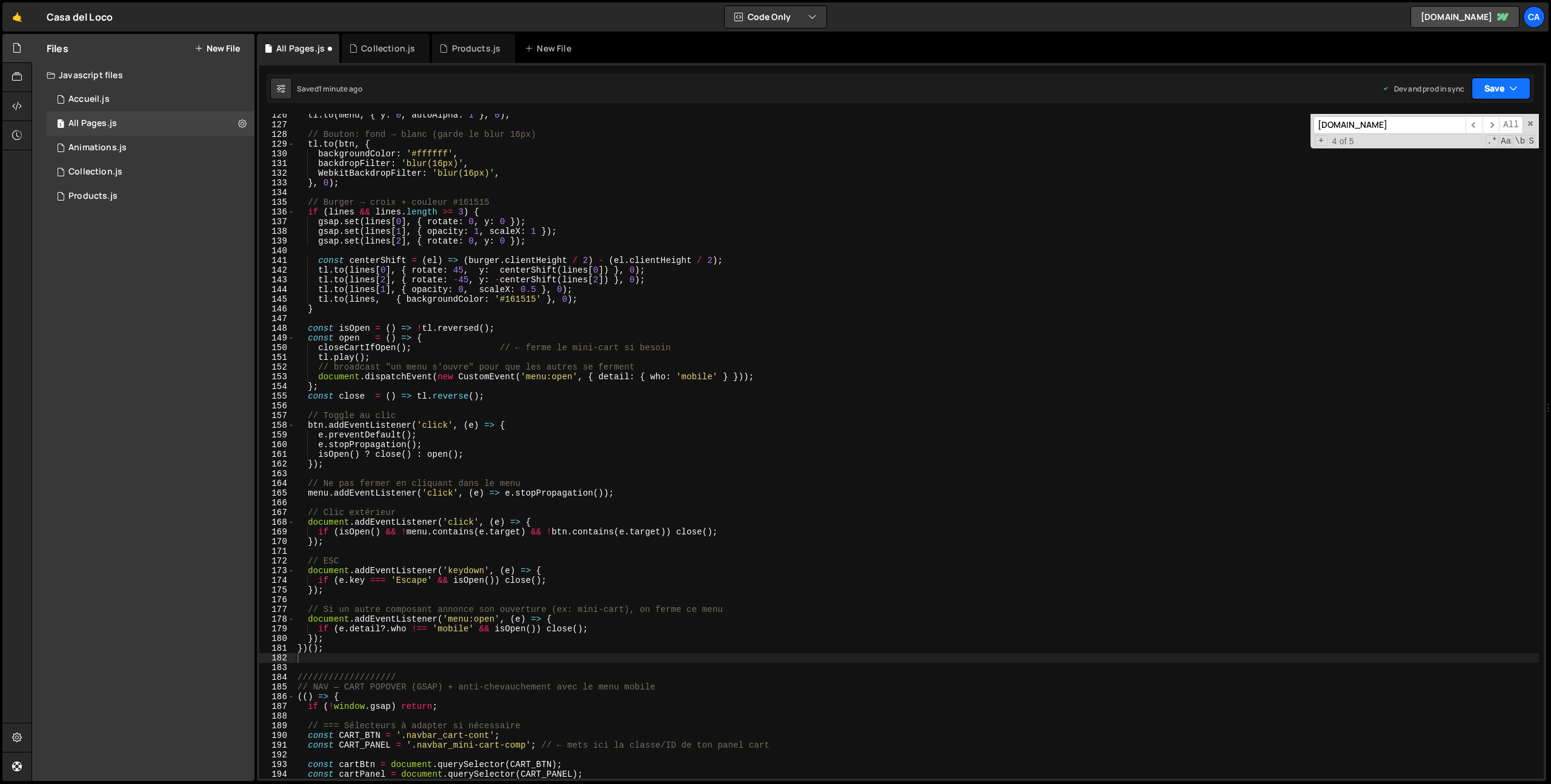
click at [1511, 84] on icon "button" at bounding box center [1513, 88] width 9 height 12
click at [1472, 160] on div "Save to Production S" at bounding box center [1461, 157] width 126 height 12
